Goal: Task Accomplishment & Management: Manage account settings

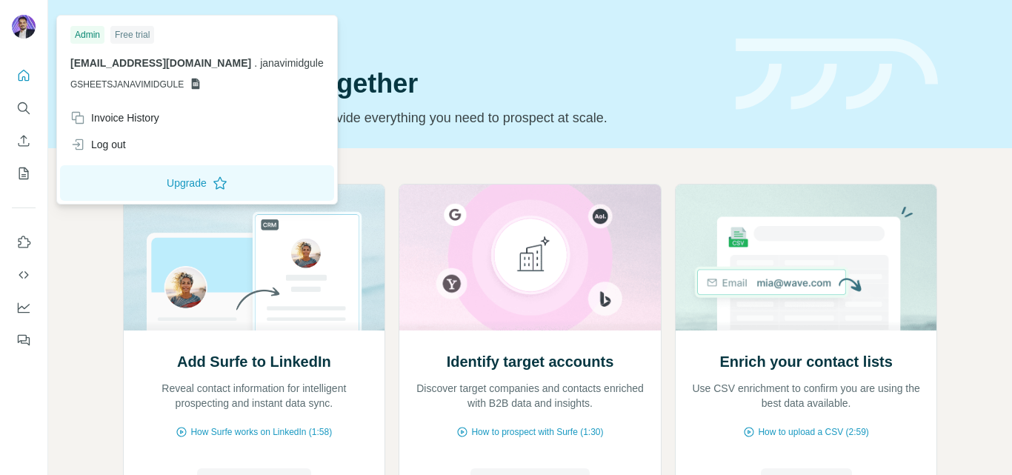
click at [116, 141] on div "Log out" at bounding box center [98, 144] width 56 height 15
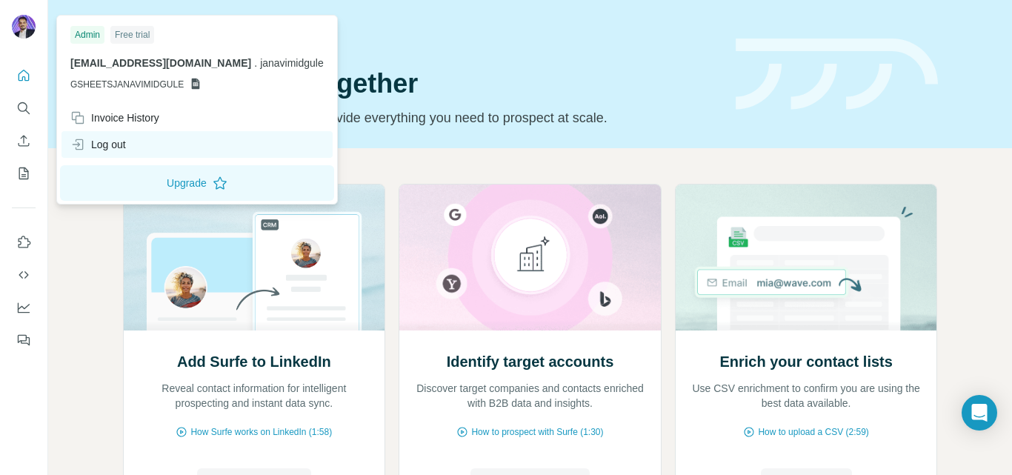
click at [80, 143] on icon at bounding box center [77, 144] width 15 height 15
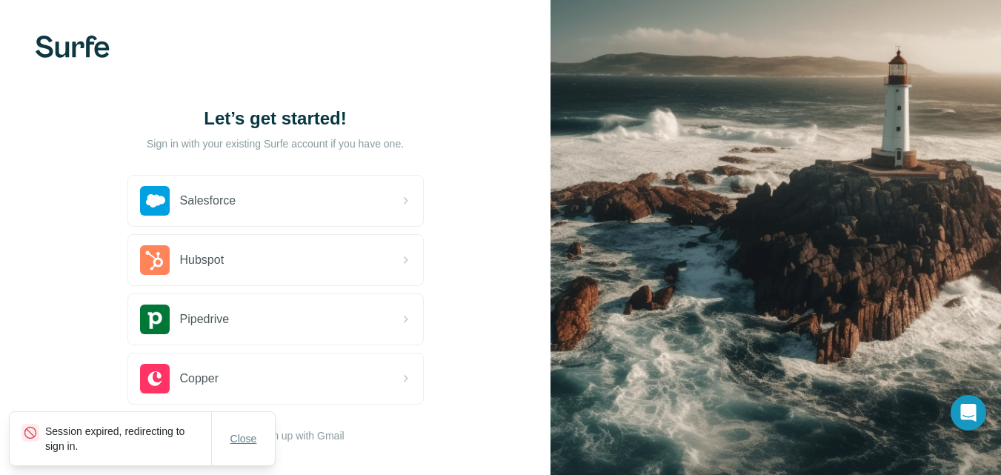
click at [243, 442] on span "Close" at bounding box center [243, 438] width 27 height 15
